Goal: Find specific page/section: Find specific page/section

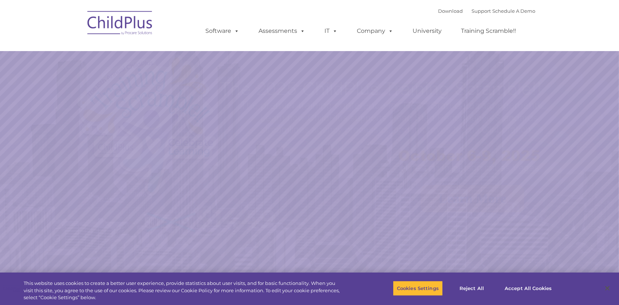
select select "MEDIUM"
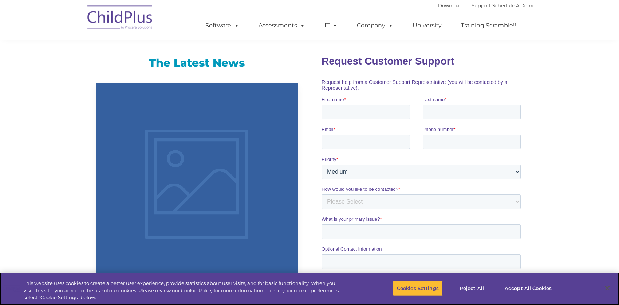
scroll to position [412, 0]
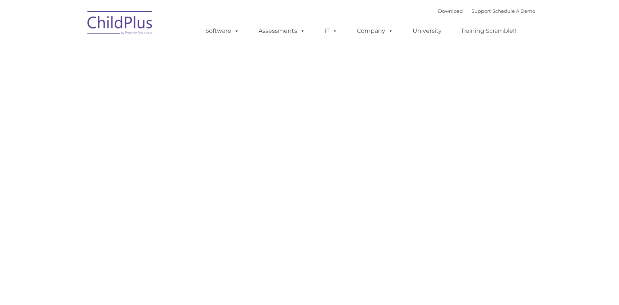
type input ""
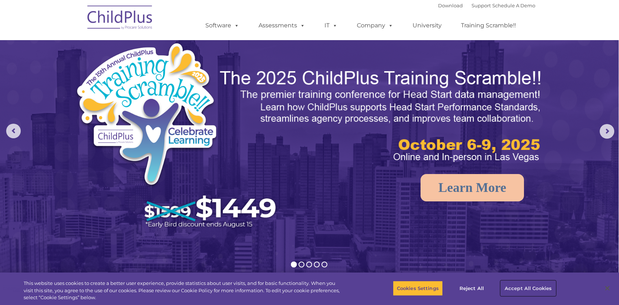
click at [531, 288] on button "Accept All Cookies" at bounding box center [528, 287] width 55 height 15
